Goal: Check status: Check status

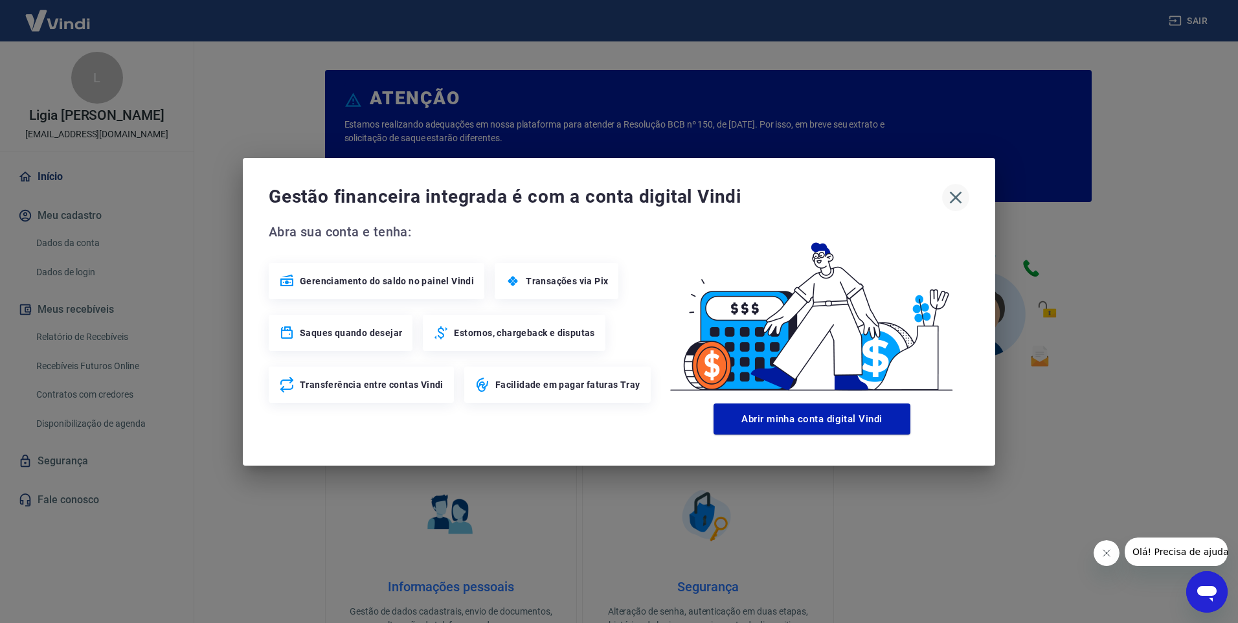
click at [955, 200] on icon "button" at bounding box center [955, 197] width 21 height 21
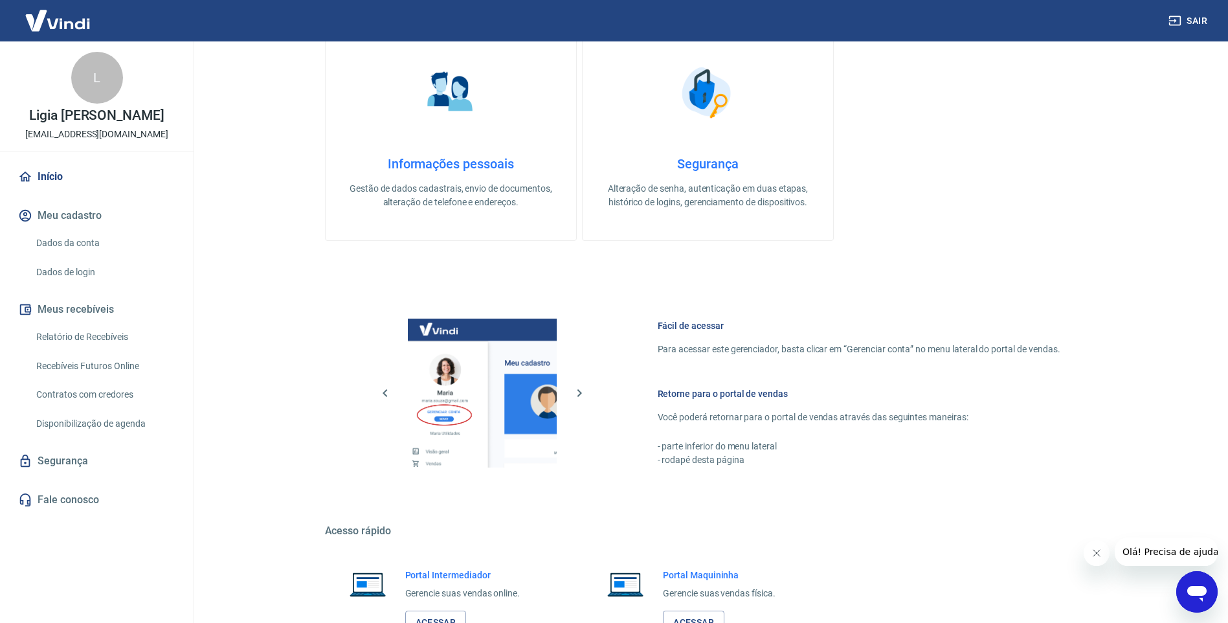
scroll to position [521, 0]
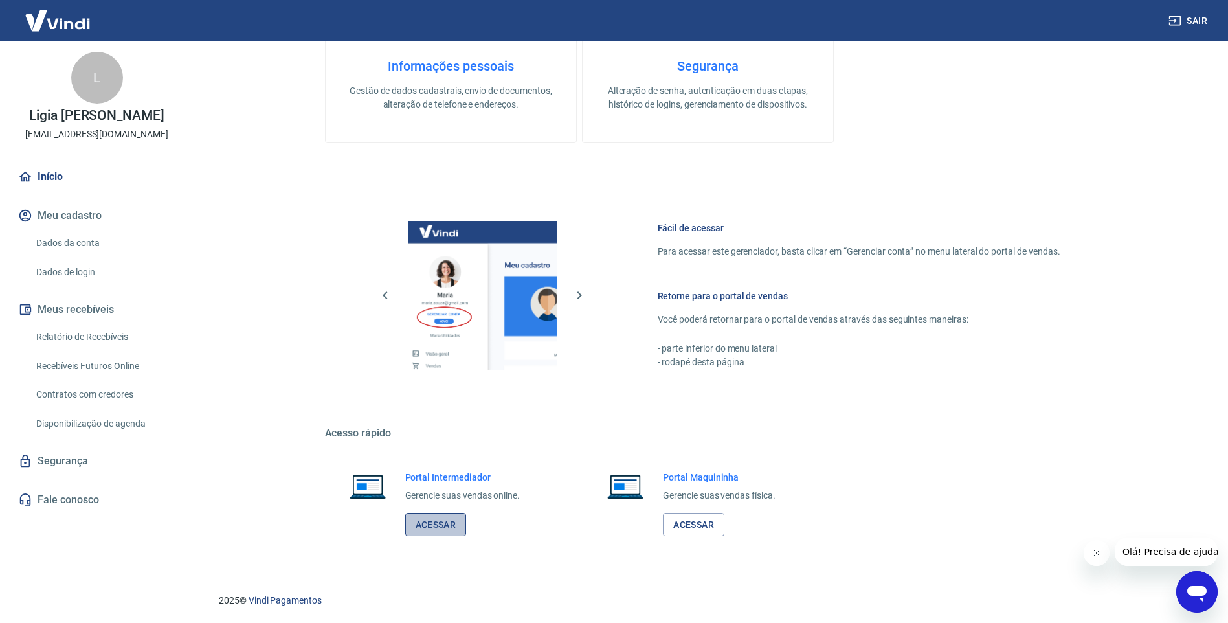
click at [451, 519] on link "Acessar" at bounding box center [436, 525] width 62 height 24
click at [78, 333] on link "Relatório de Recebíveis" at bounding box center [104, 337] width 147 height 27
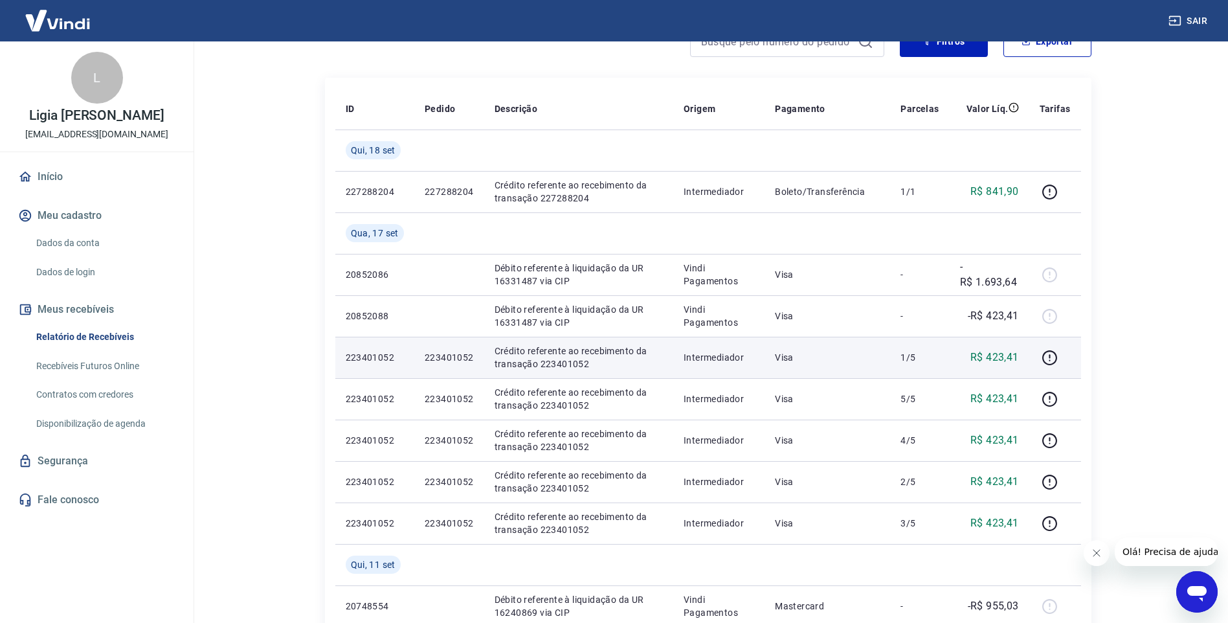
scroll to position [194, 0]
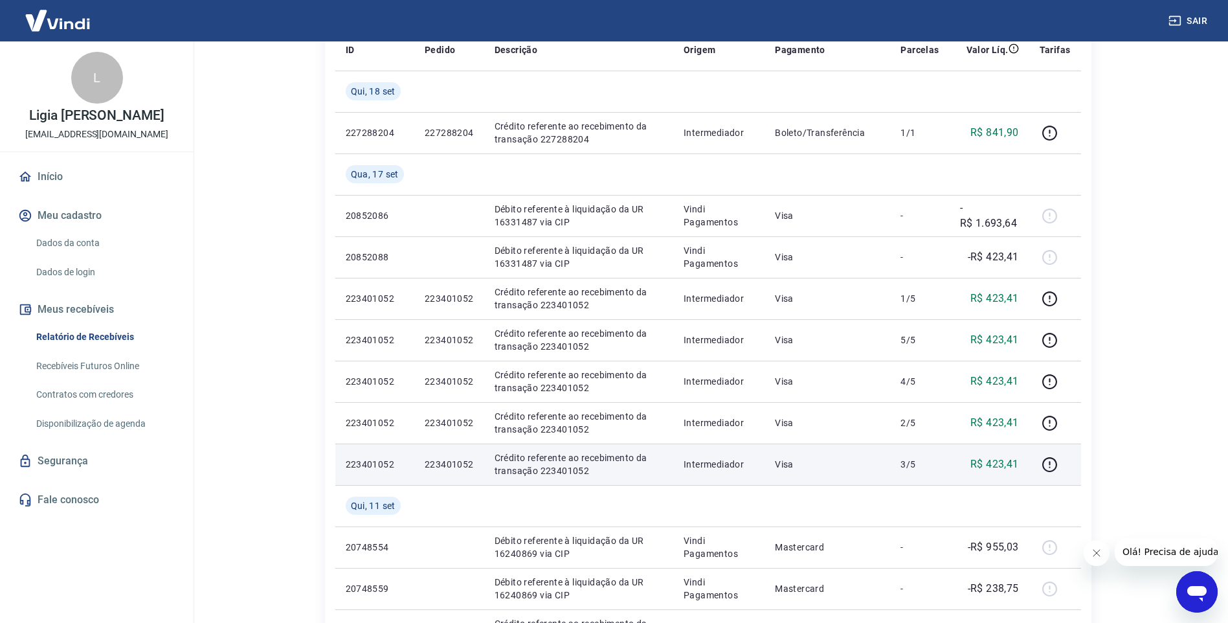
click at [583, 463] on p "Crédito referente ao recebimento da transação 223401052" at bounding box center [579, 464] width 169 height 26
drag, startPoint x: 590, startPoint y: 467, endPoint x: 539, endPoint y: 474, distance: 52.3
click at [539, 474] on p "Crédito referente ao recebimento da transação 223401052" at bounding box center [579, 464] width 169 height 26
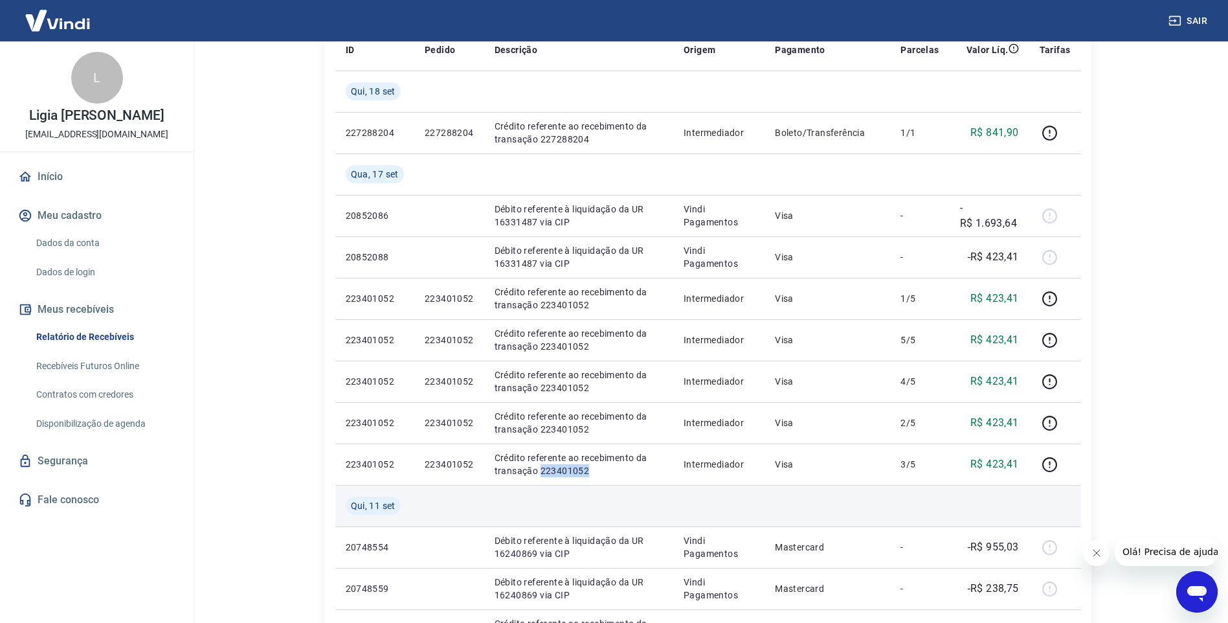
copy p "223401052"
